Goal: Task Accomplishment & Management: Manage account settings

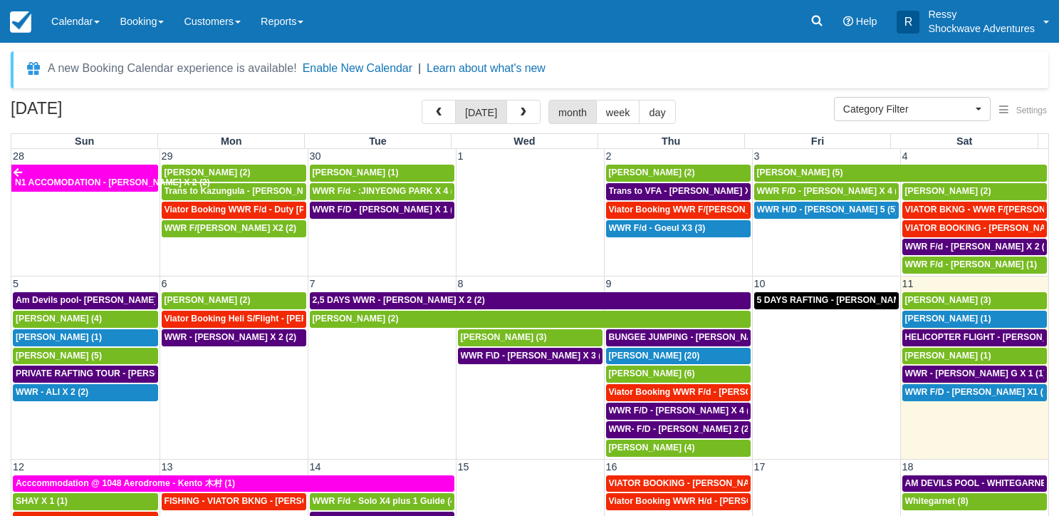
select select
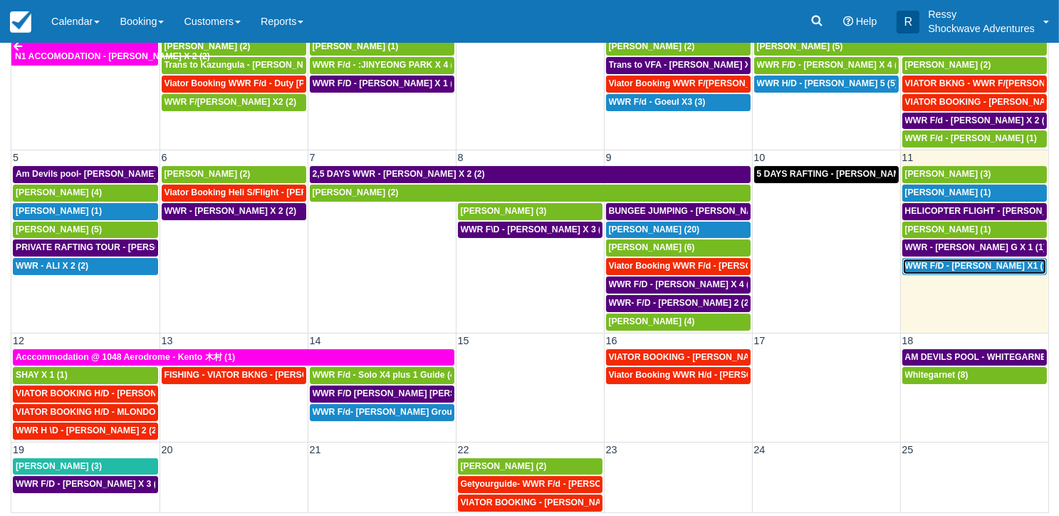
click at [937, 261] on span "WWR F/D - [PERSON_NAME] X1 (1)" at bounding box center [978, 266] width 146 height 10
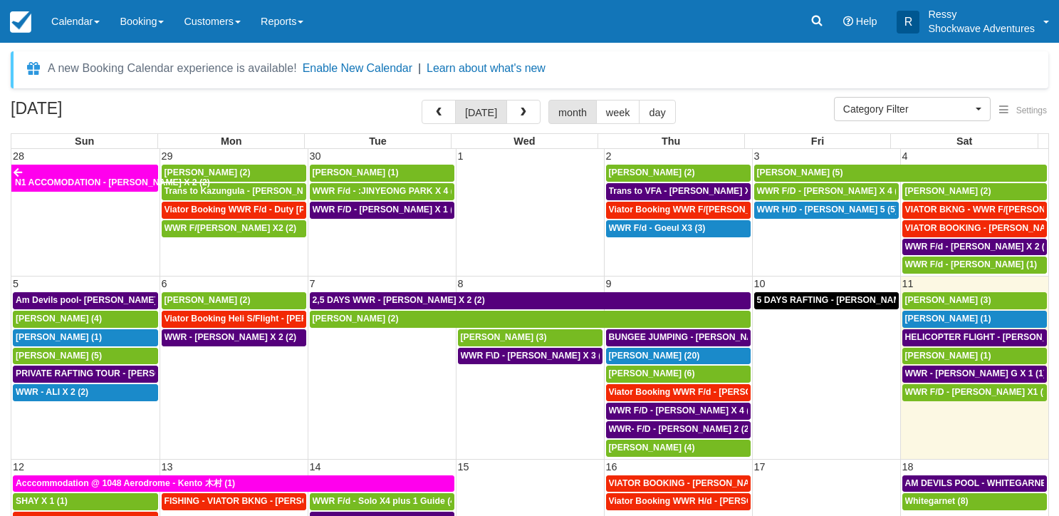
select select
